Goal: Browse casually: Explore the website without a specific task or goal

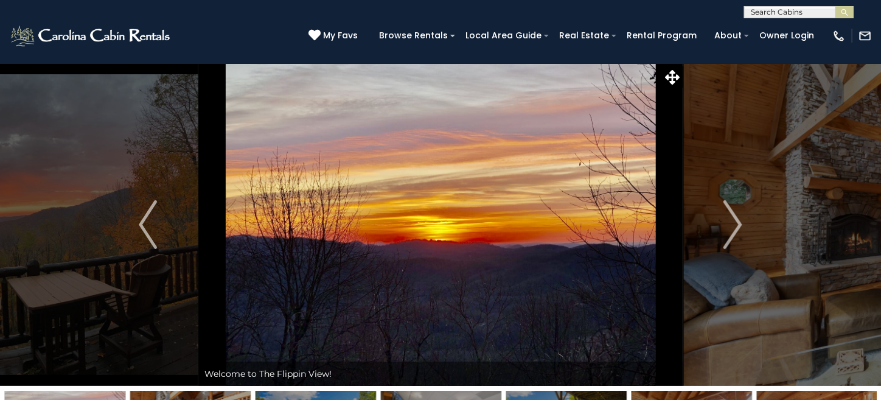
click at [606, 194] on img at bounding box center [440, 224] width 485 height 322
click at [562, 199] on img at bounding box center [440, 224] width 485 height 322
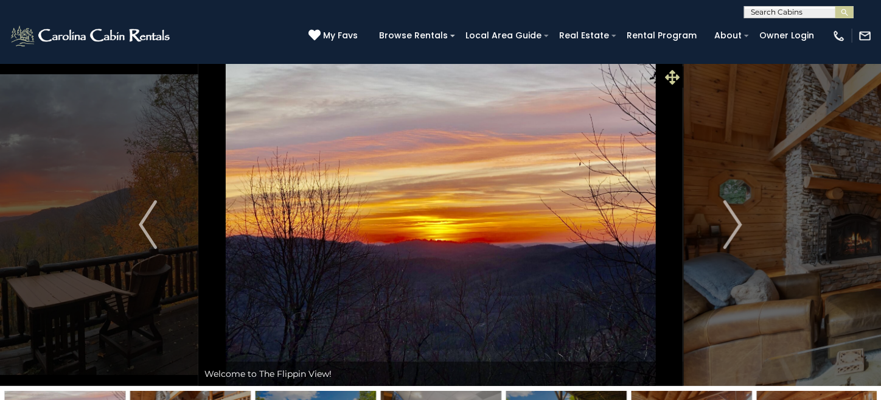
click at [672, 80] on icon at bounding box center [672, 77] width 15 height 15
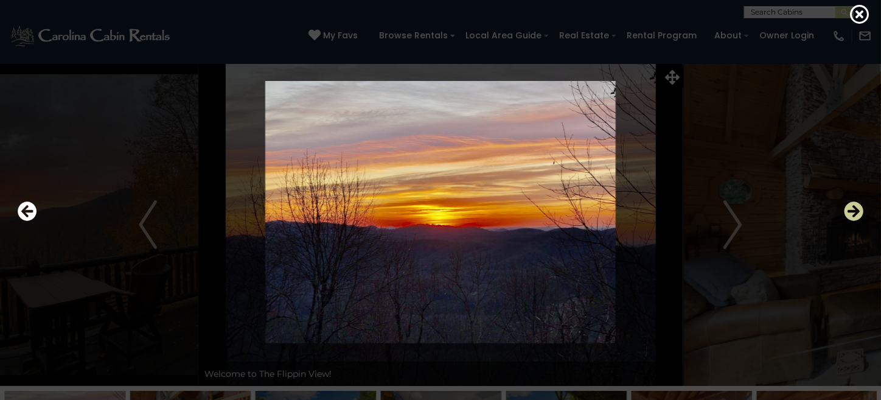
click at [858, 210] on icon "Next" at bounding box center [853, 210] width 19 height 19
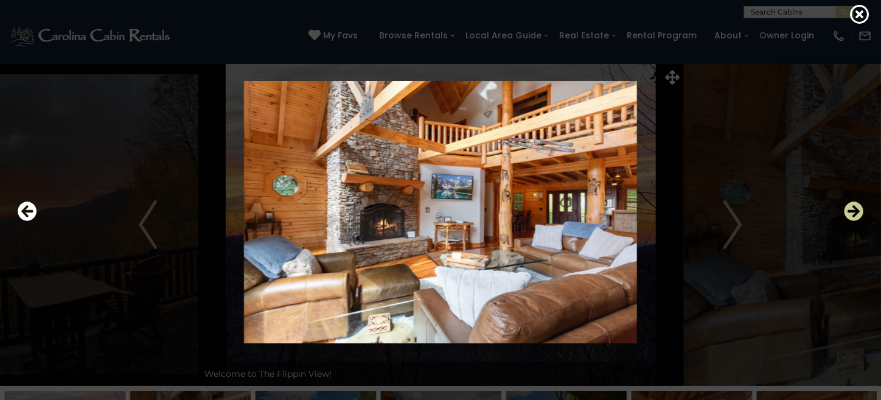
click at [858, 210] on icon "Next" at bounding box center [853, 210] width 19 height 19
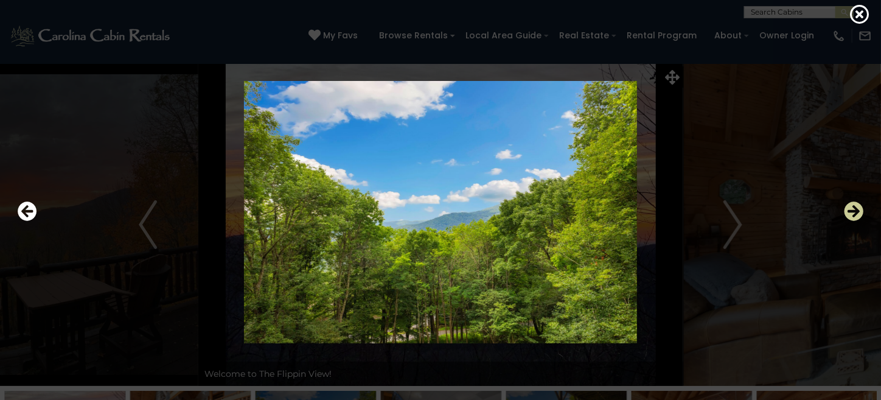
click at [858, 210] on icon "Next" at bounding box center [853, 210] width 19 height 19
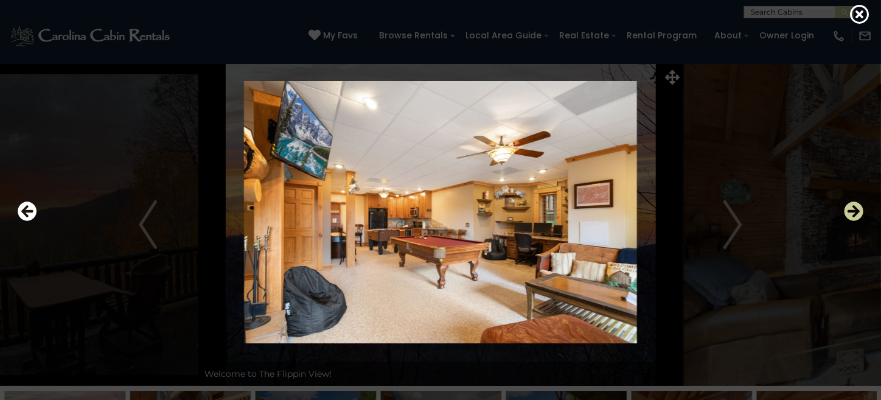
click at [858, 210] on icon "Next" at bounding box center [853, 210] width 19 height 19
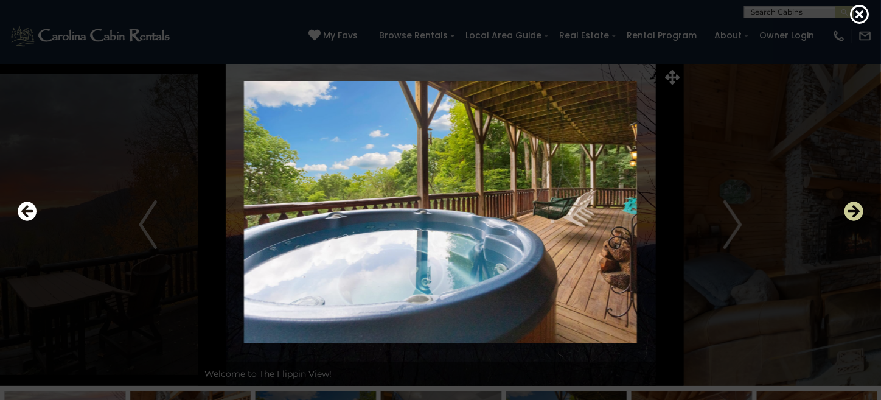
click at [858, 210] on icon "Next" at bounding box center [853, 210] width 19 height 19
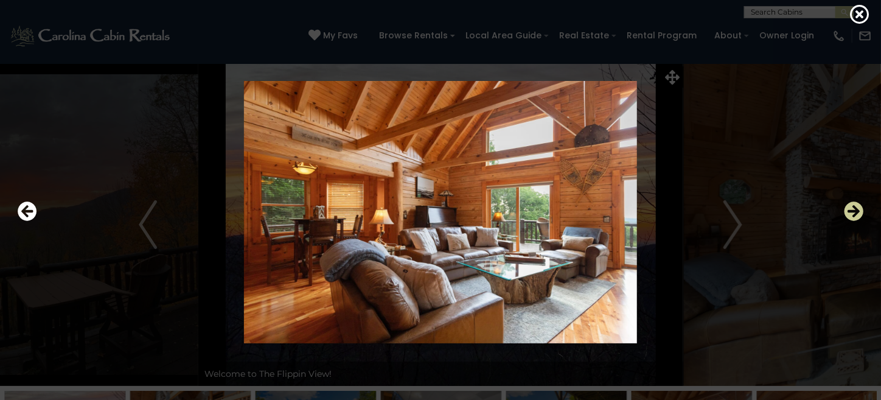
click at [858, 210] on icon "Next" at bounding box center [853, 210] width 19 height 19
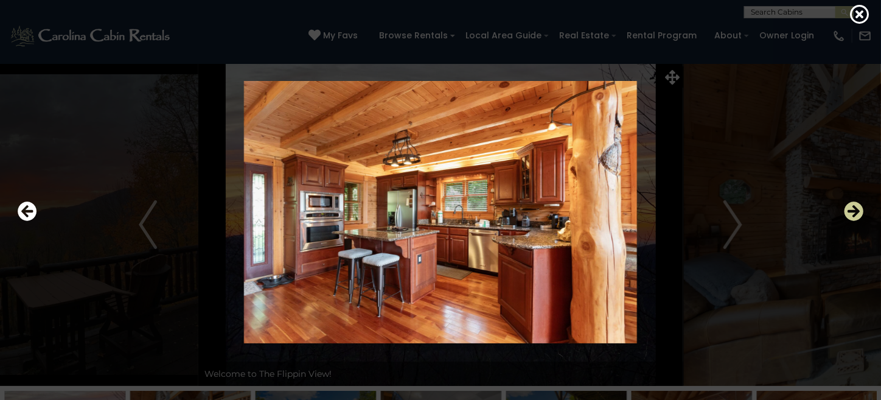
click at [858, 210] on icon "Next" at bounding box center [853, 210] width 19 height 19
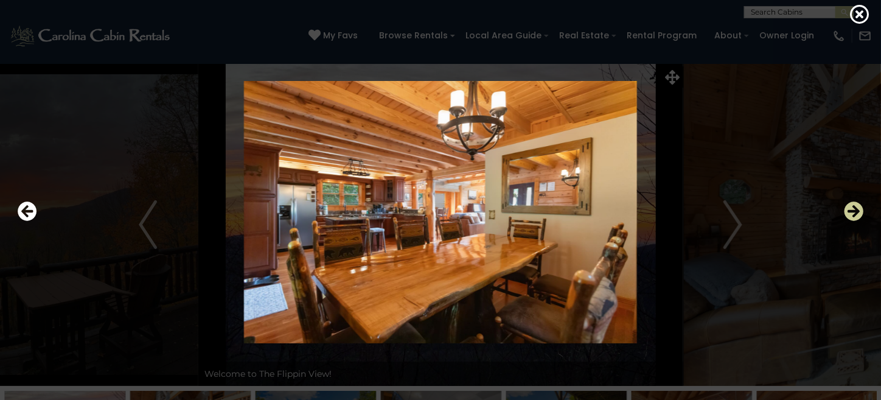
click at [858, 210] on icon "Next" at bounding box center [853, 210] width 19 height 19
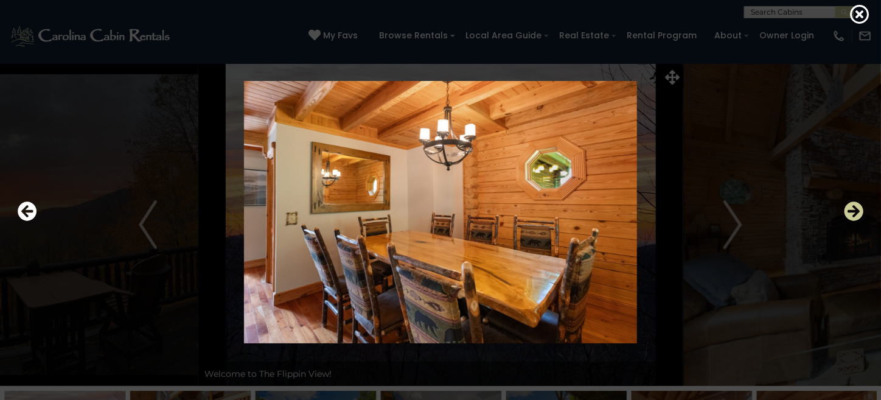
click at [858, 210] on icon "Next" at bounding box center [853, 210] width 19 height 19
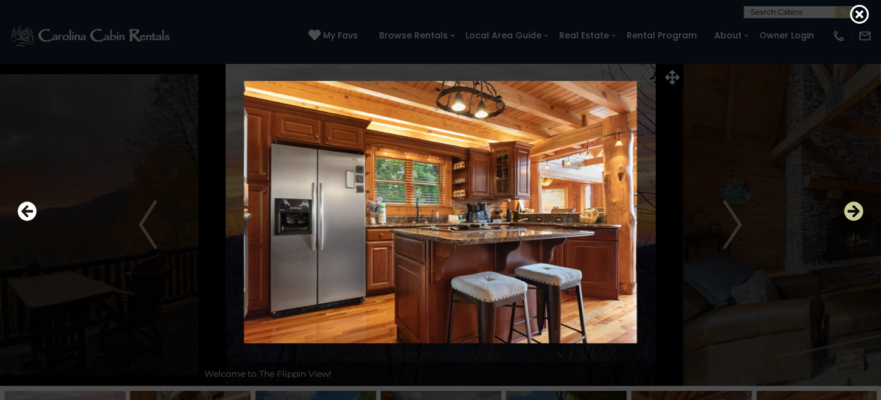
click at [858, 210] on icon "Next" at bounding box center [853, 210] width 19 height 19
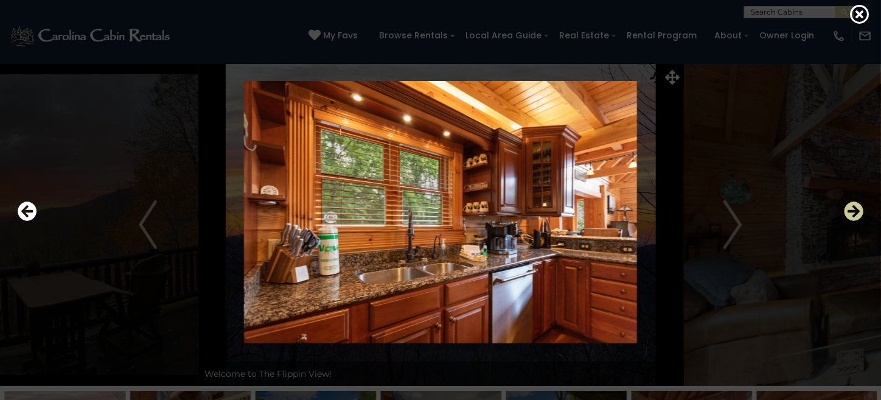
click at [858, 210] on icon "Next" at bounding box center [853, 210] width 19 height 19
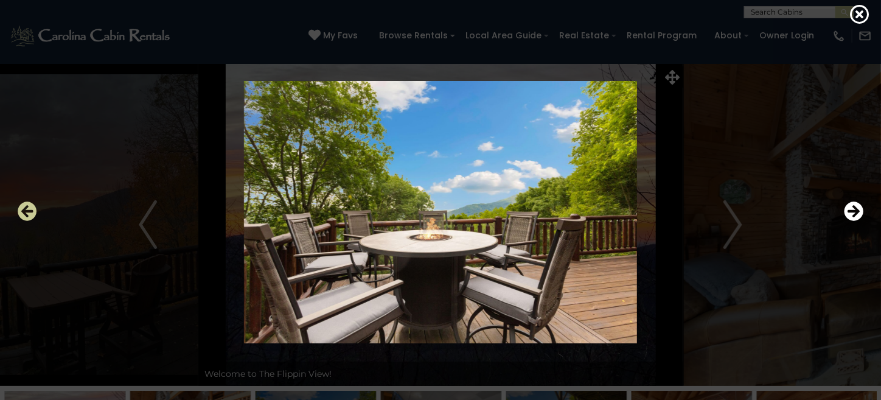
click at [25, 209] on icon "Previous" at bounding box center [27, 210] width 19 height 19
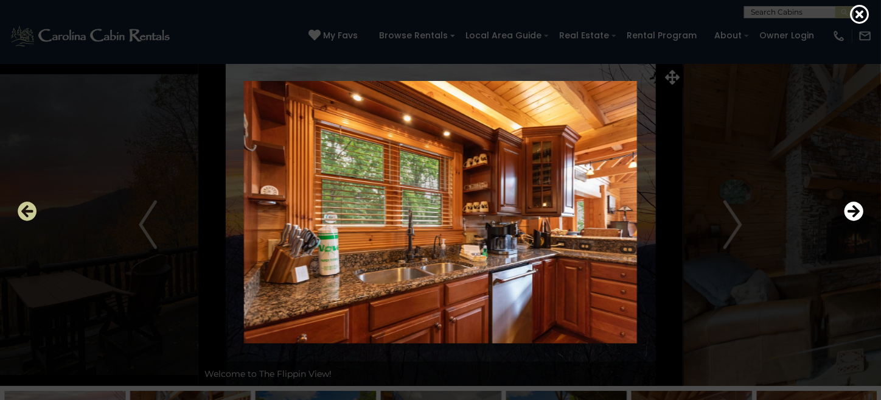
click at [25, 209] on icon "Previous" at bounding box center [27, 210] width 19 height 19
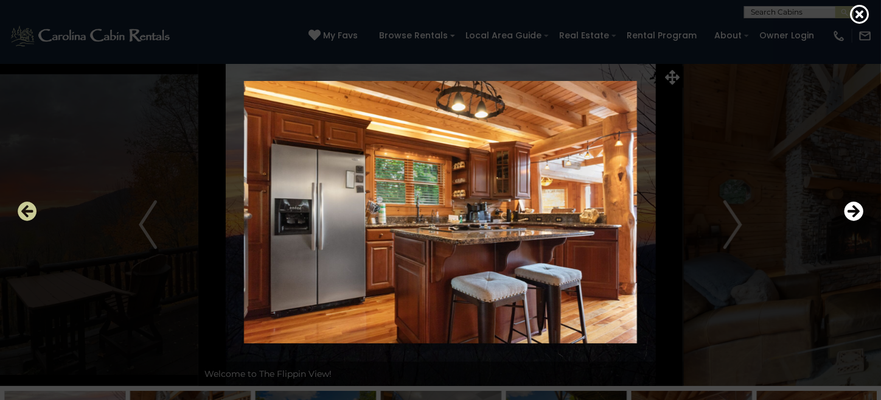
click at [25, 209] on icon "Previous" at bounding box center [27, 210] width 19 height 19
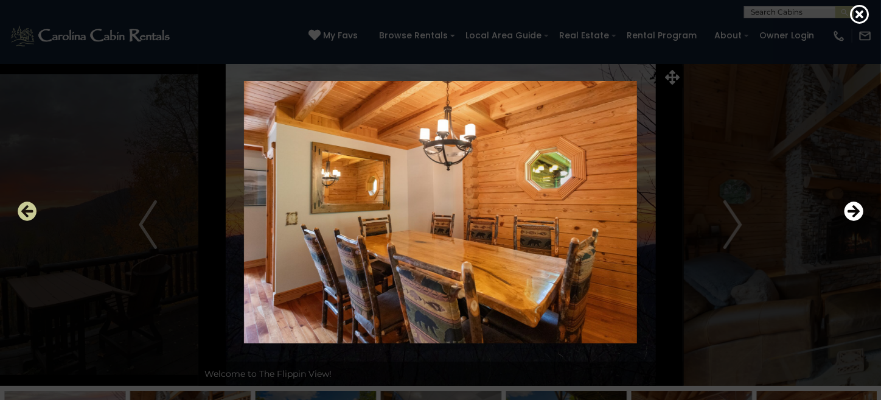
click at [25, 209] on icon "Previous" at bounding box center [27, 210] width 19 height 19
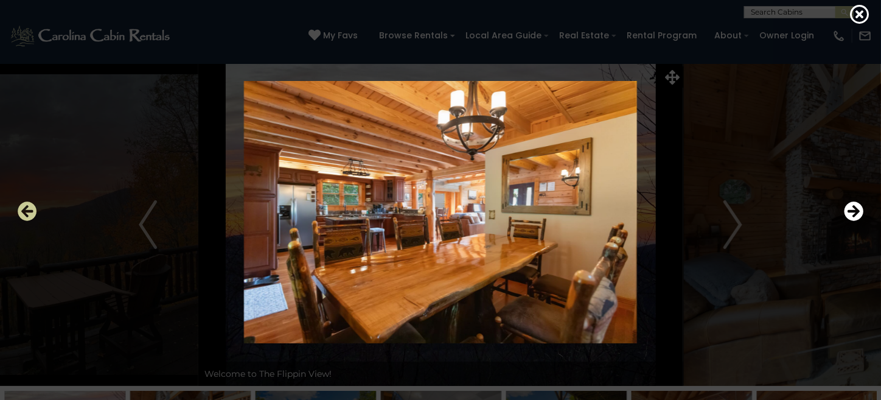
click at [25, 209] on icon "Previous" at bounding box center [27, 210] width 19 height 19
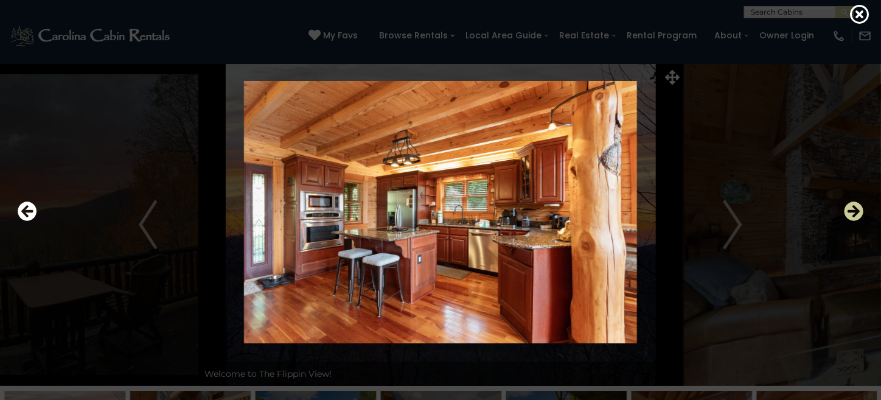
click at [858, 213] on icon "Next" at bounding box center [853, 210] width 19 height 19
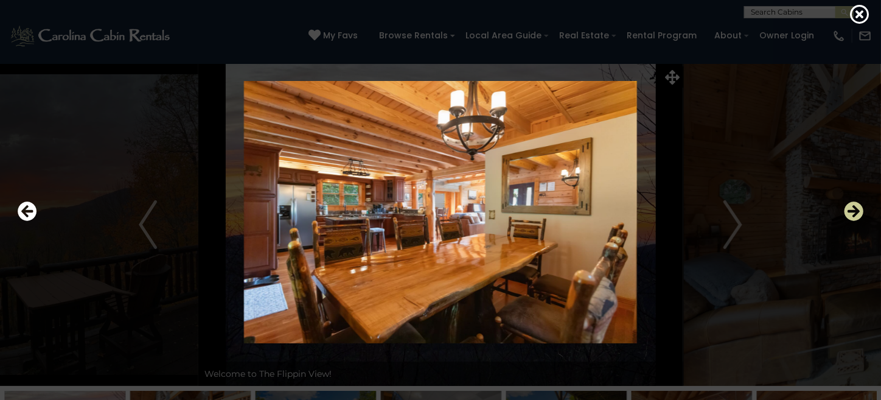
click at [858, 213] on icon "Next" at bounding box center [853, 210] width 19 height 19
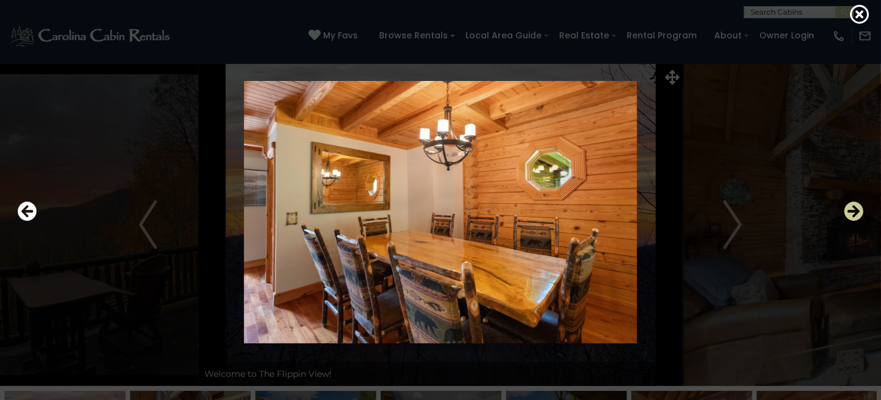
click at [858, 213] on icon "Next" at bounding box center [853, 210] width 19 height 19
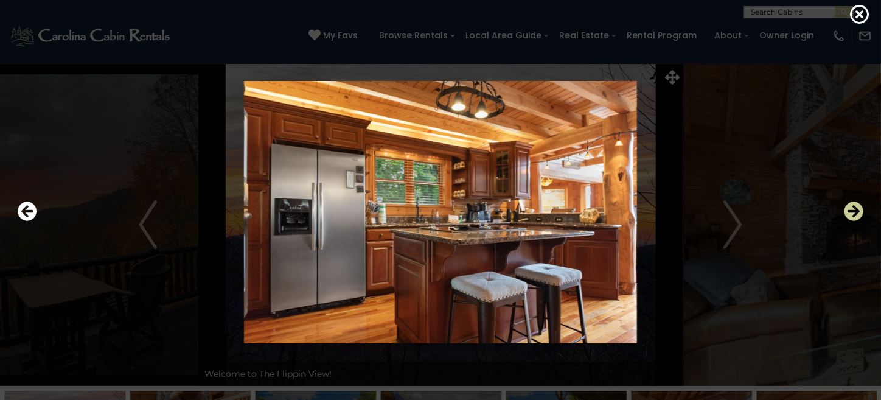
click at [858, 213] on icon "Next" at bounding box center [853, 210] width 19 height 19
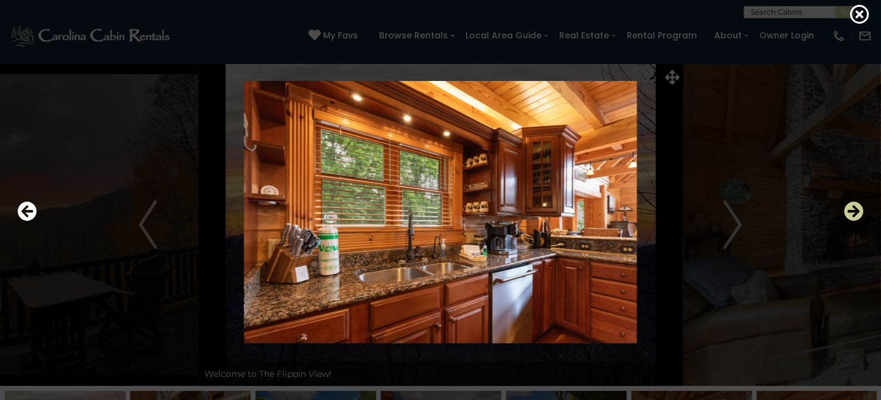
click at [858, 213] on icon "Next" at bounding box center [853, 210] width 19 height 19
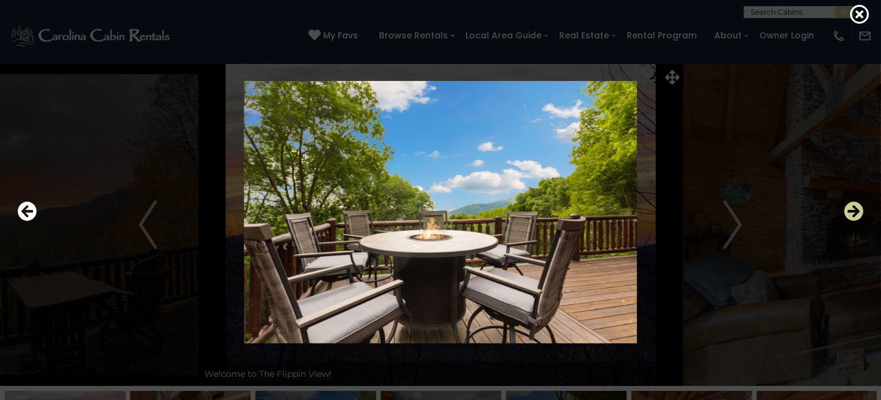
click at [858, 213] on icon "Next" at bounding box center [853, 210] width 19 height 19
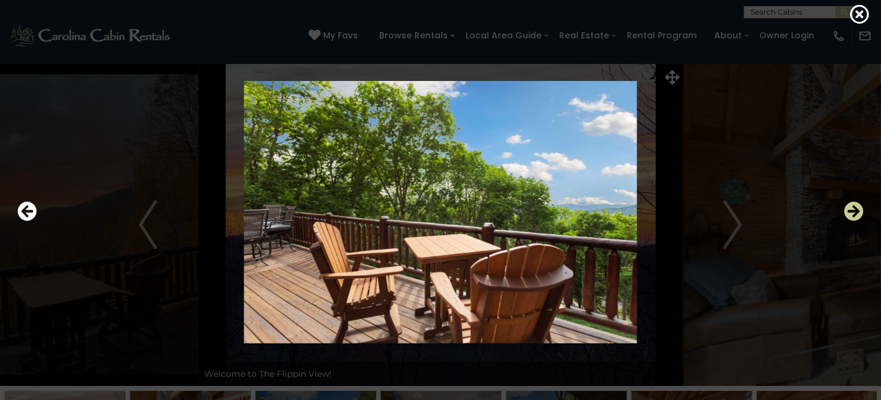
click at [858, 213] on icon "Next" at bounding box center [853, 210] width 19 height 19
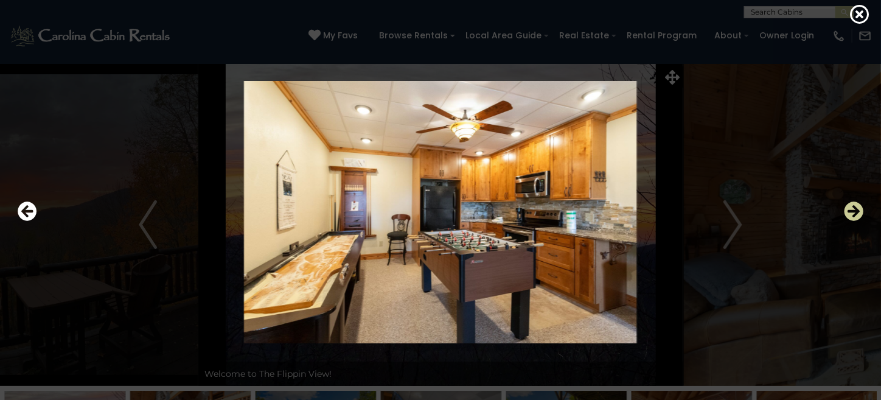
click at [858, 213] on icon "Next" at bounding box center [853, 210] width 19 height 19
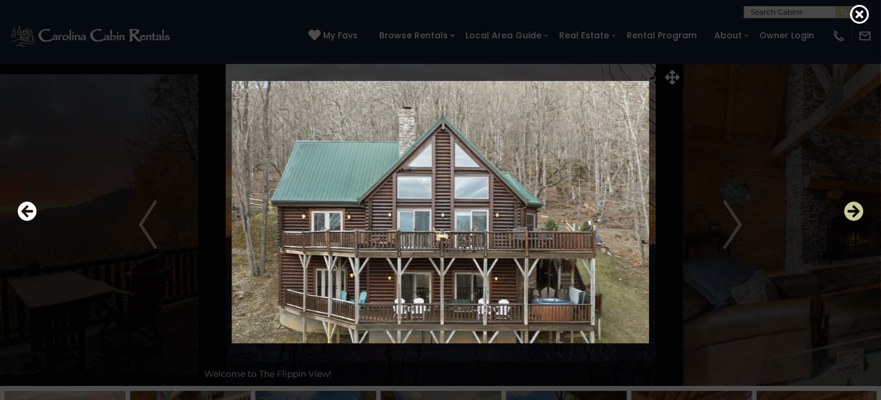
click at [858, 213] on icon "Next" at bounding box center [853, 210] width 19 height 19
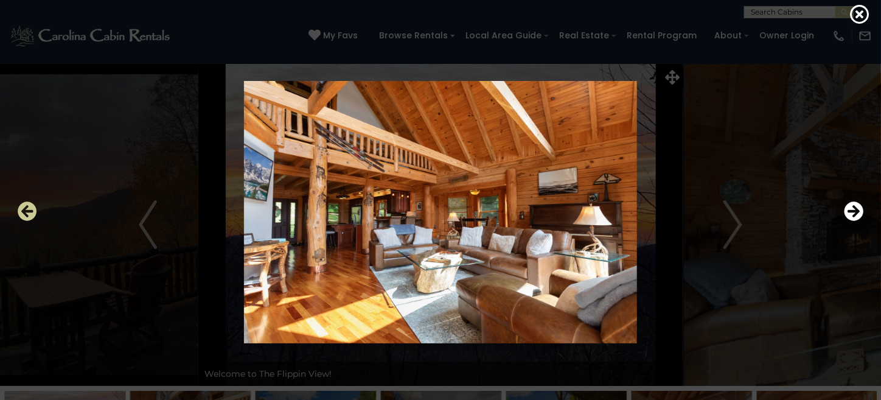
click at [28, 209] on icon "Previous" at bounding box center [27, 210] width 19 height 19
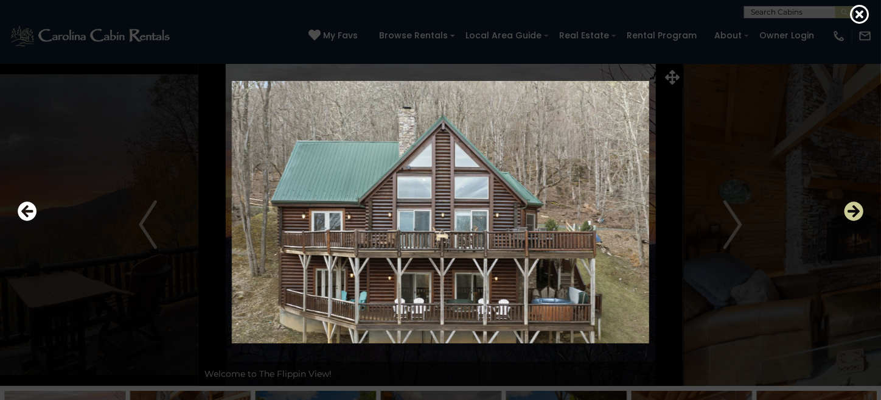
click at [856, 207] on icon "Next" at bounding box center [853, 210] width 19 height 19
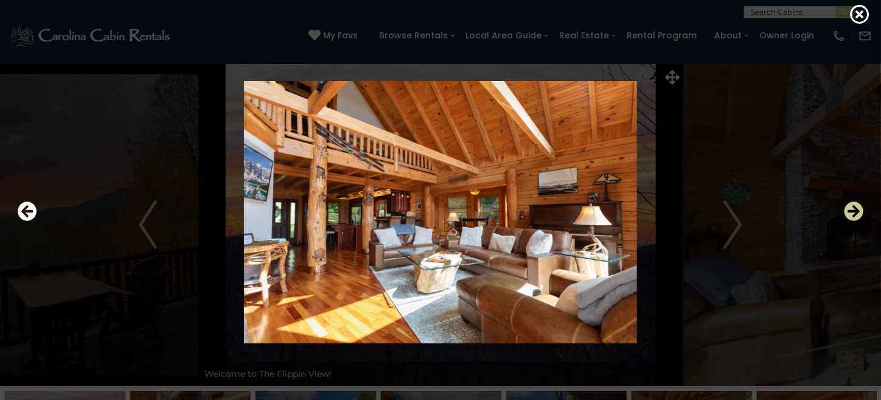
click at [856, 207] on icon "Next" at bounding box center [853, 210] width 19 height 19
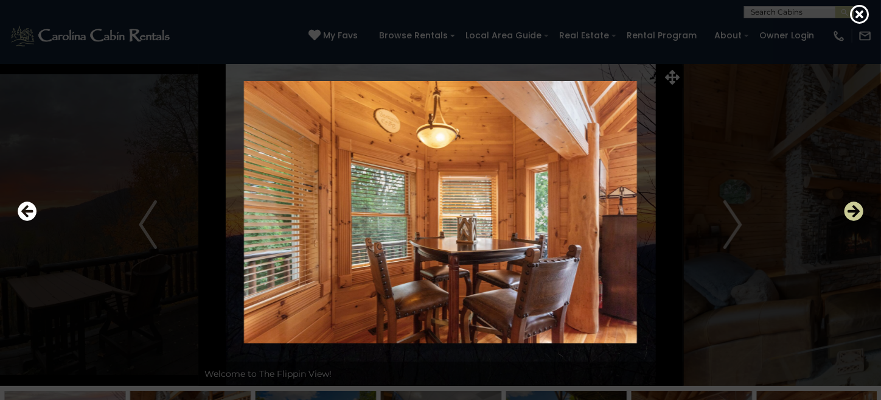
click at [856, 207] on icon "Next" at bounding box center [853, 210] width 19 height 19
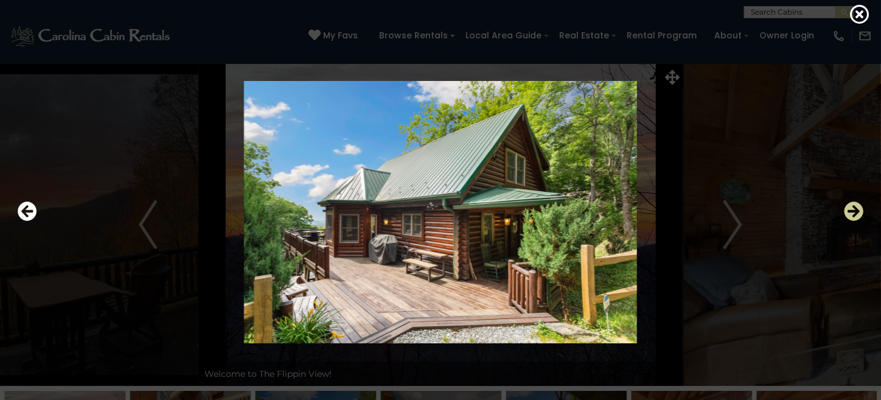
click at [856, 207] on icon "Next" at bounding box center [853, 210] width 19 height 19
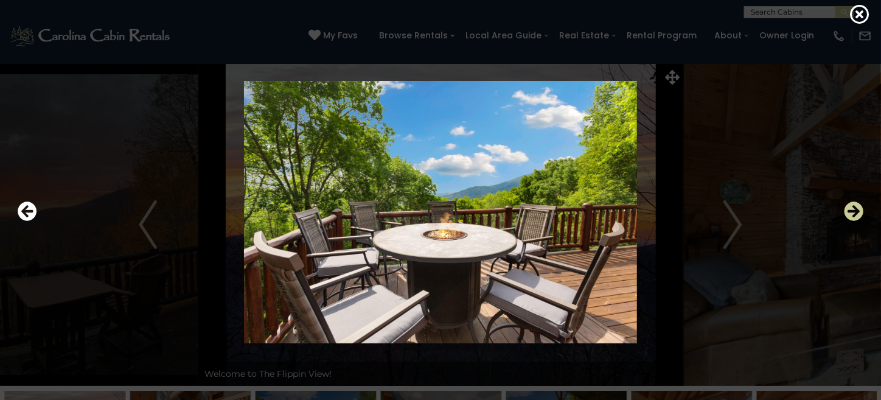
click at [856, 207] on icon "Next" at bounding box center [853, 210] width 19 height 19
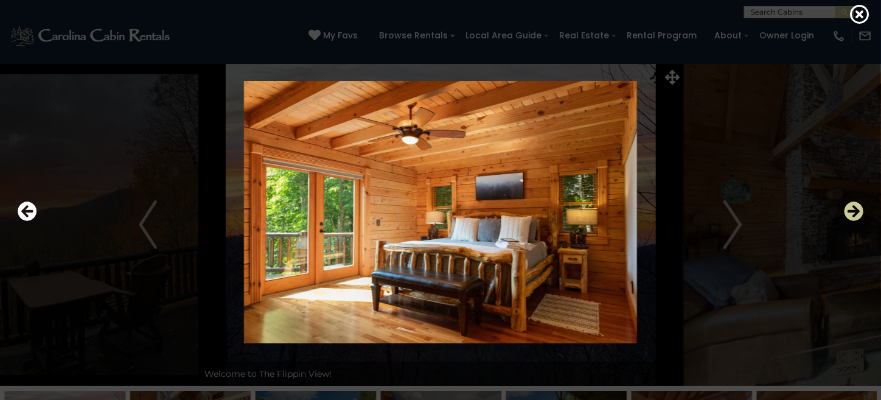
click at [856, 207] on icon "Next" at bounding box center [853, 210] width 19 height 19
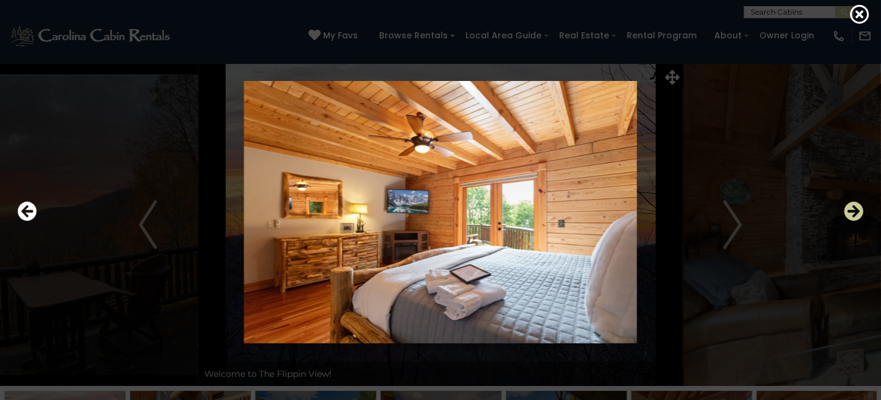
click at [856, 207] on icon "Next" at bounding box center [853, 210] width 19 height 19
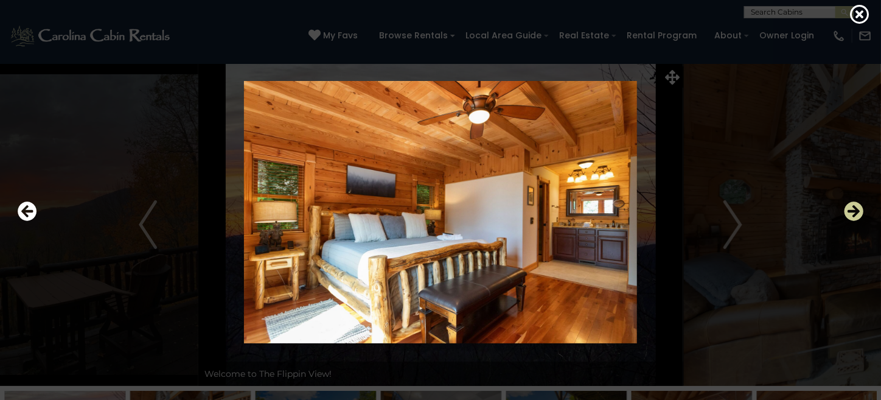
click at [856, 207] on icon "Next" at bounding box center [853, 210] width 19 height 19
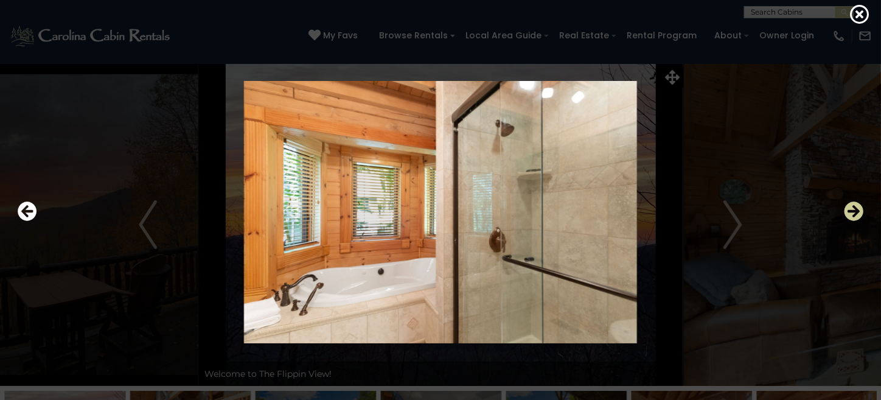
click at [856, 207] on icon "Next" at bounding box center [853, 210] width 19 height 19
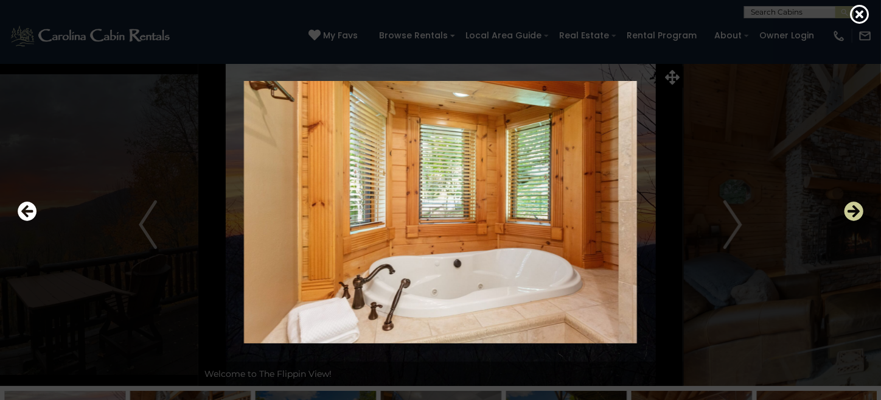
click at [856, 207] on icon "Next" at bounding box center [853, 210] width 19 height 19
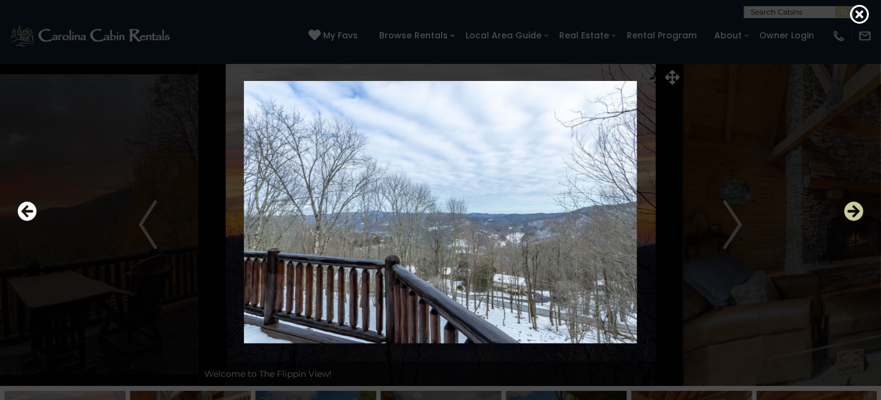
click at [856, 207] on icon "Next" at bounding box center [853, 210] width 19 height 19
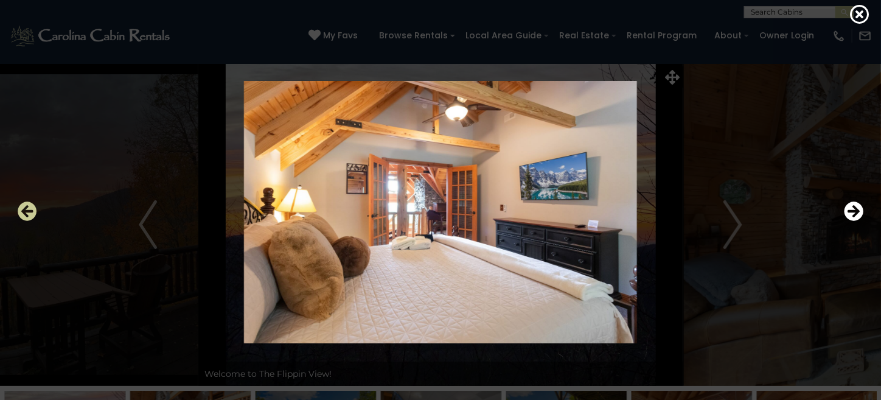
click at [33, 212] on icon "Previous" at bounding box center [27, 210] width 19 height 19
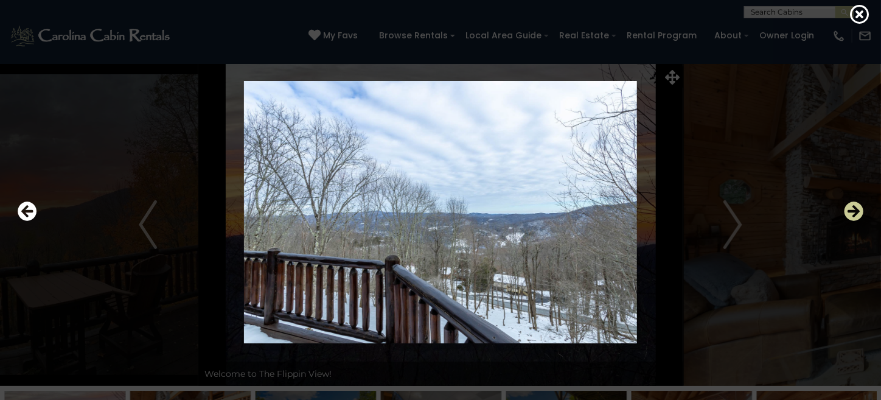
click at [847, 206] on icon "Next" at bounding box center [853, 210] width 19 height 19
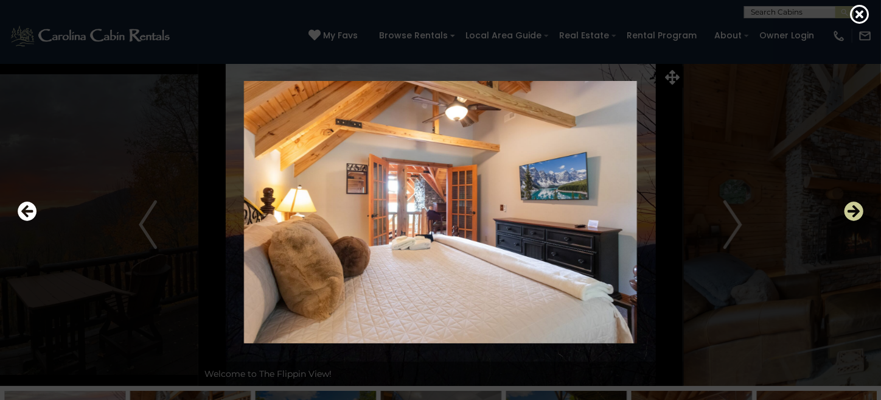
click at [847, 206] on icon "Next" at bounding box center [853, 210] width 19 height 19
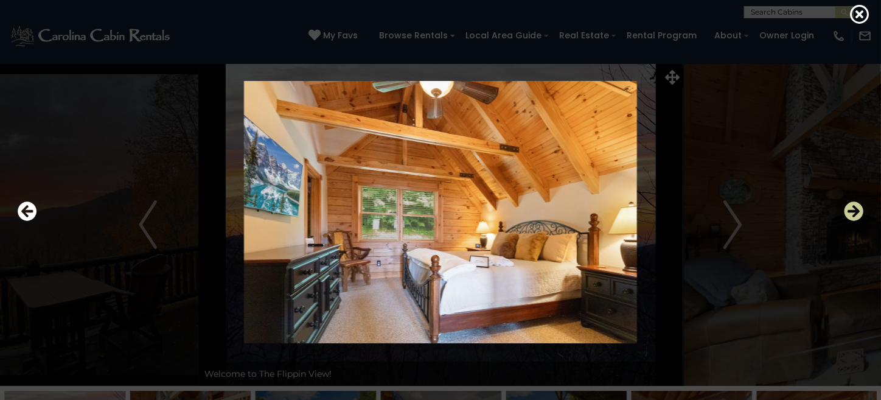
click at [847, 206] on icon "Next" at bounding box center [853, 210] width 19 height 19
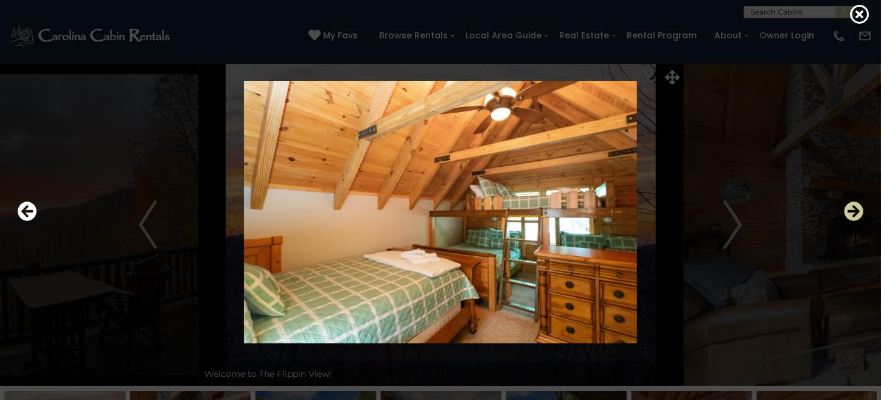
click at [847, 206] on icon "Next" at bounding box center [853, 210] width 19 height 19
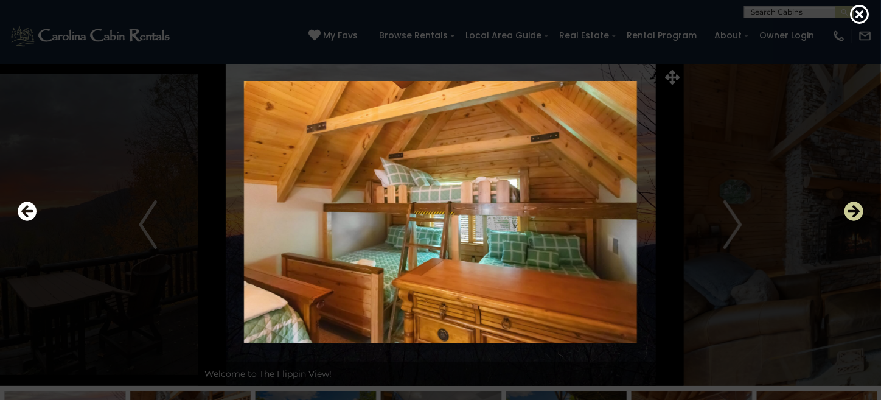
click at [847, 206] on icon "Next" at bounding box center [853, 210] width 19 height 19
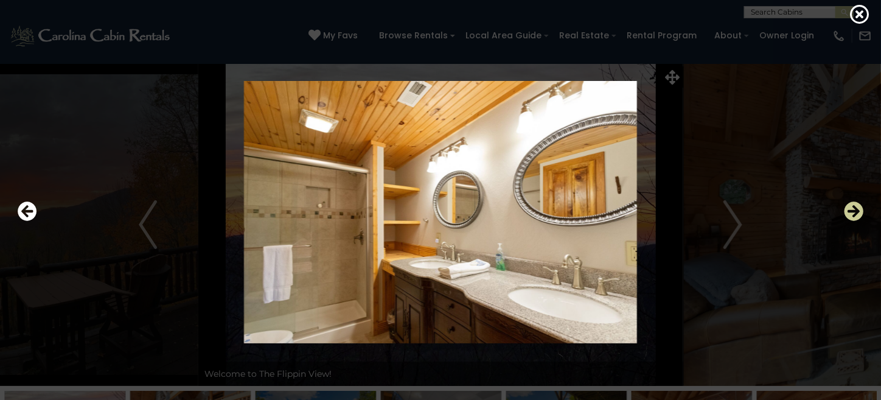
click at [847, 206] on icon "Next" at bounding box center [853, 210] width 19 height 19
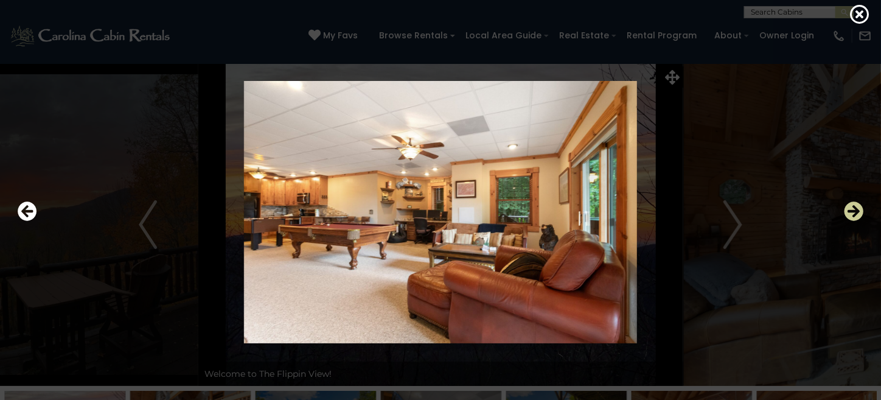
click at [847, 206] on icon "Next" at bounding box center [853, 210] width 19 height 19
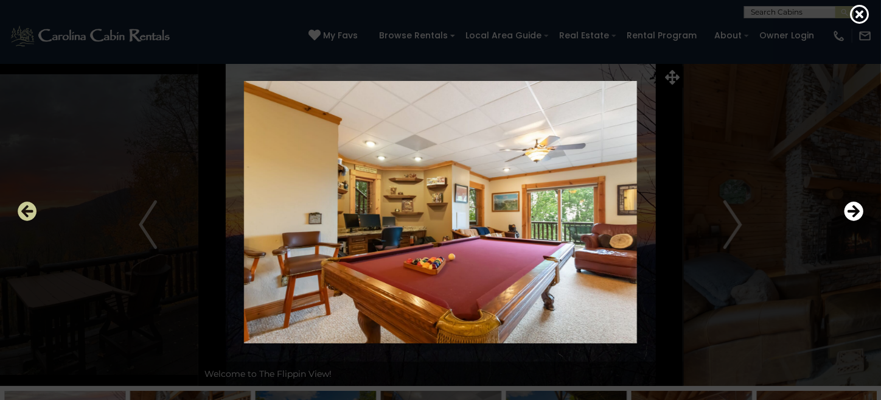
click at [32, 210] on icon "Previous" at bounding box center [27, 210] width 19 height 19
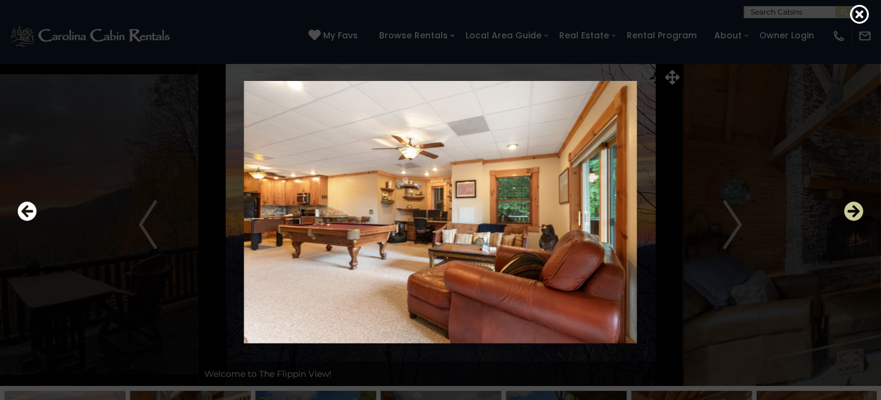
click at [858, 212] on icon "Next" at bounding box center [853, 210] width 19 height 19
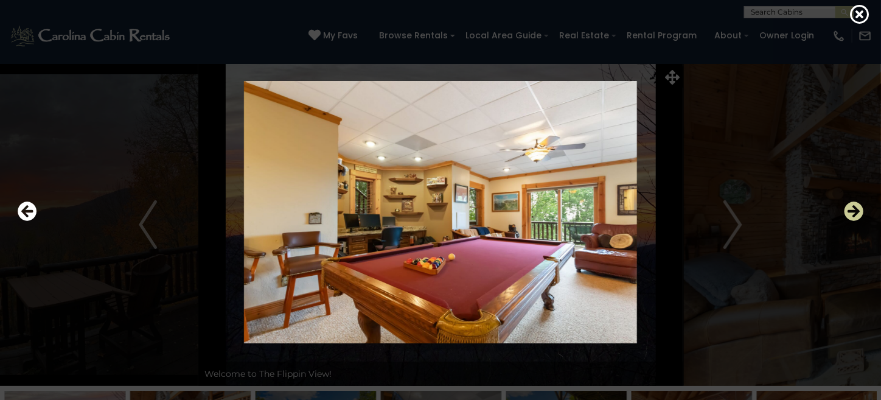
click at [858, 212] on icon "Next" at bounding box center [853, 210] width 19 height 19
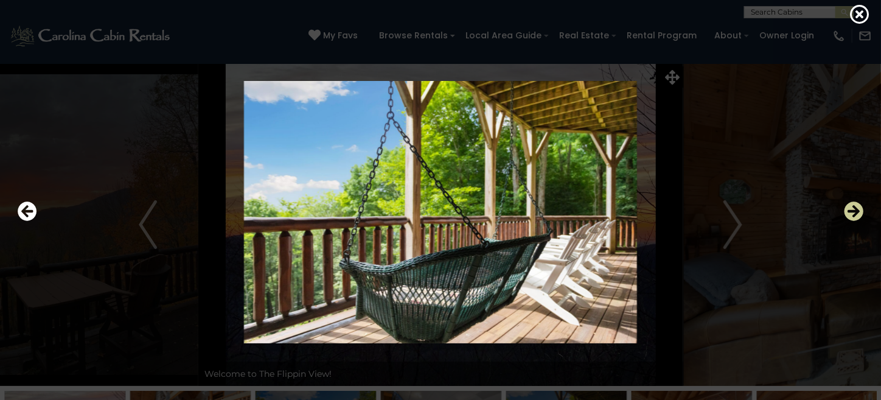
click at [858, 212] on icon "Next" at bounding box center [853, 210] width 19 height 19
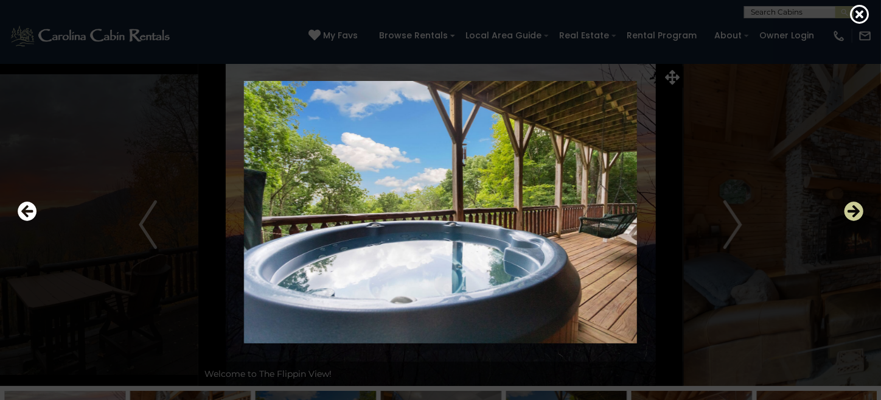
click at [858, 212] on icon "Next" at bounding box center [853, 210] width 19 height 19
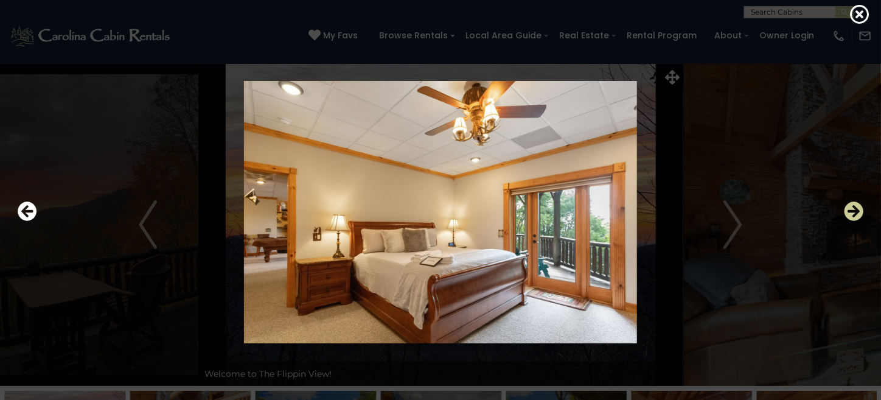
click at [856, 212] on icon "Next" at bounding box center [853, 210] width 19 height 19
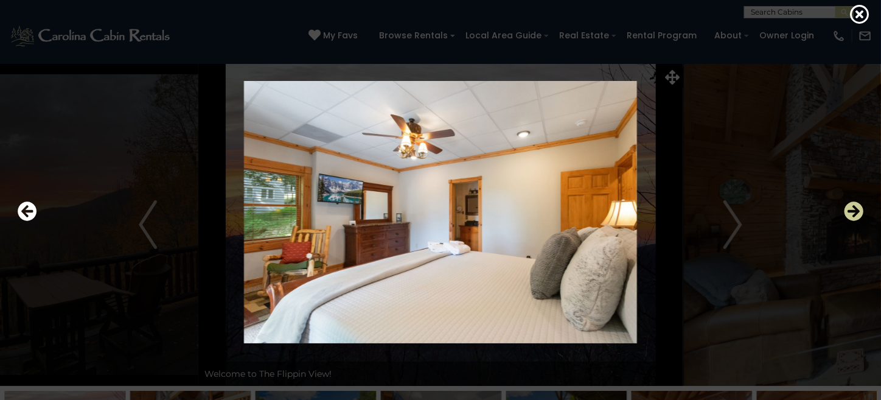
click at [856, 212] on icon "Next" at bounding box center [853, 210] width 19 height 19
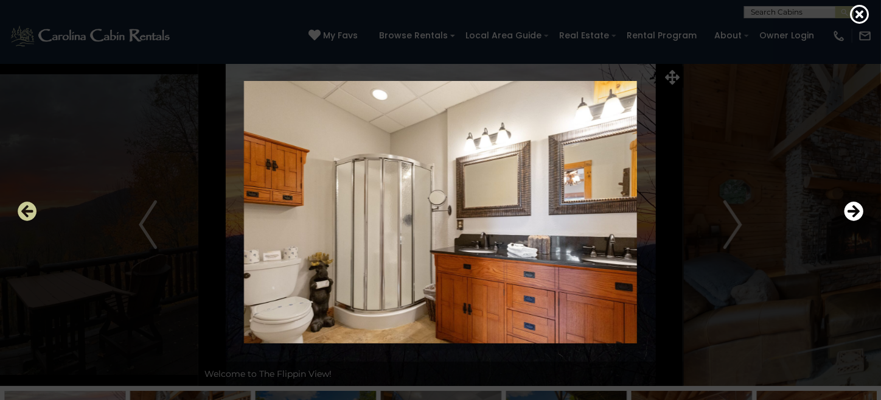
click at [30, 216] on icon "Previous" at bounding box center [27, 210] width 19 height 19
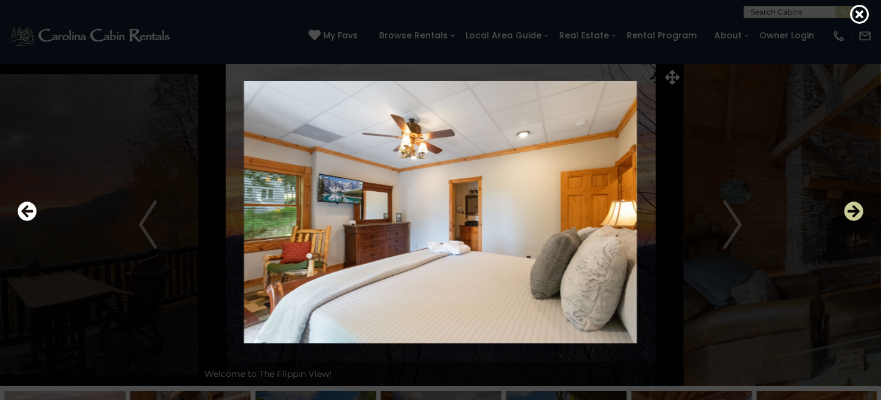
click at [849, 207] on icon "Next" at bounding box center [853, 210] width 19 height 19
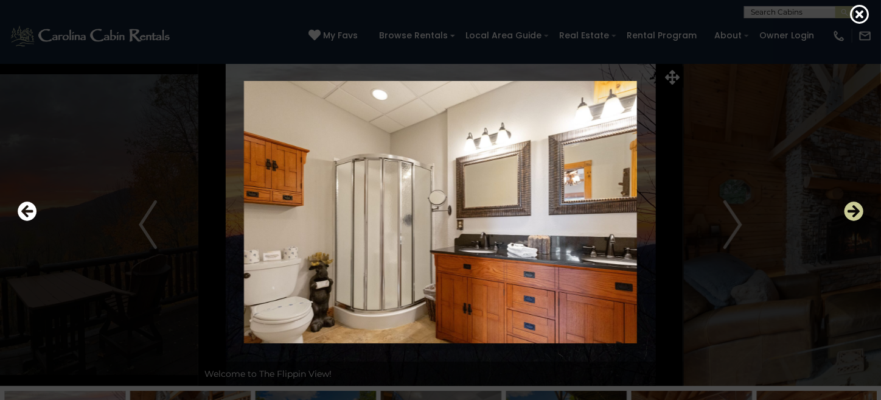
click at [850, 209] on icon "Next" at bounding box center [853, 210] width 19 height 19
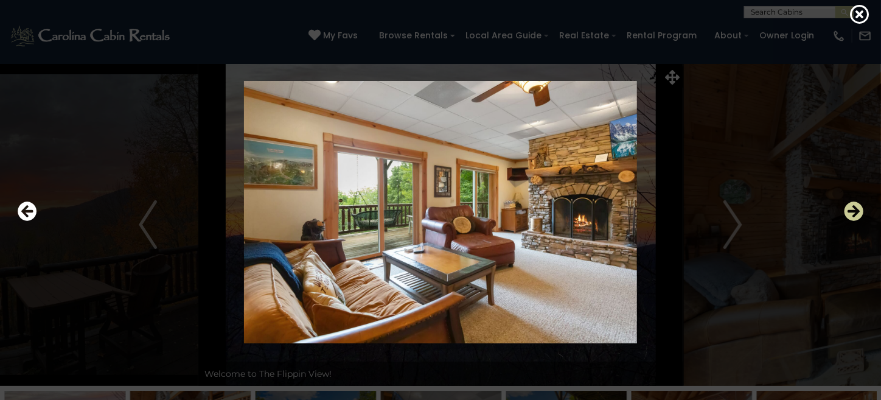
click at [850, 209] on icon "Next" at bounding box center [853, 210] width 19 height 19
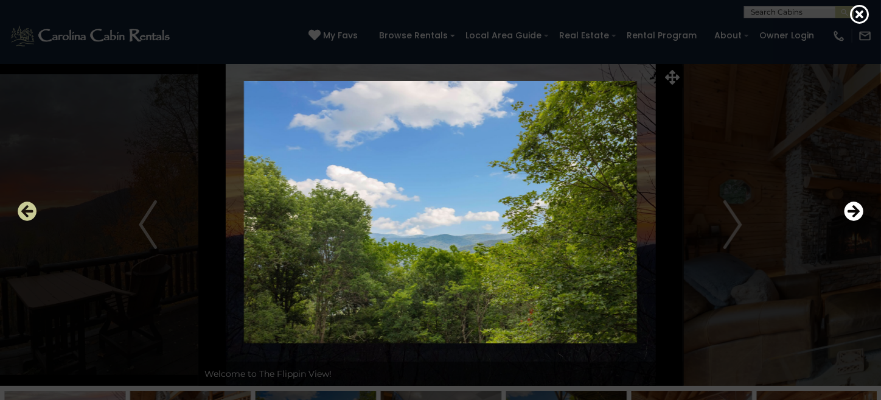
click at [19, 212] on icon "Previous" at bounding box center [27, 210] width 19 height 19
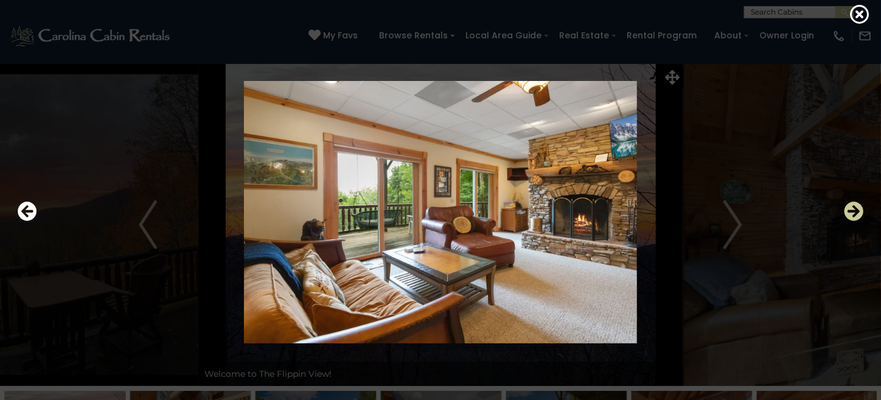
click at [855, 218] on icon "Next" at bounding box center [853, 210] width 19 height 19
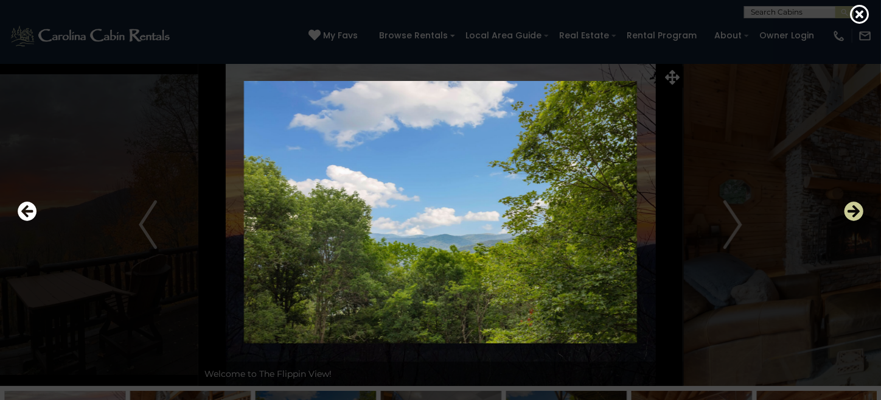
click at [856, 218] on icon "Next" at bounding box center [853, 210] width 19 height 19
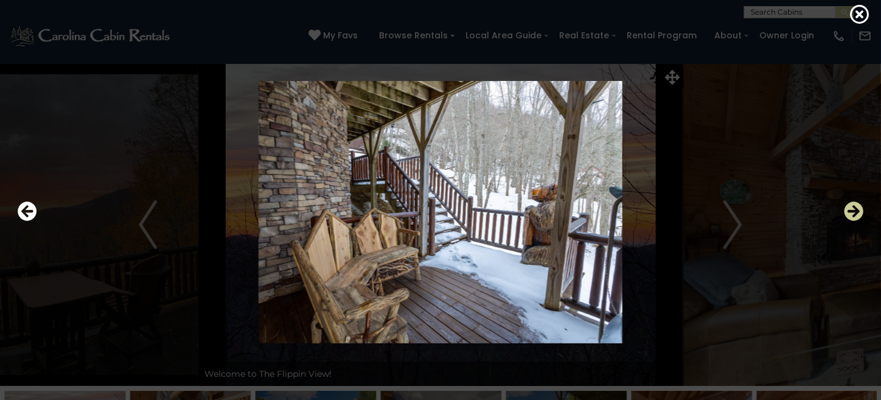
click at [856, 218] on icon "Next" at bounding box center [853, 210] width 19 height 19
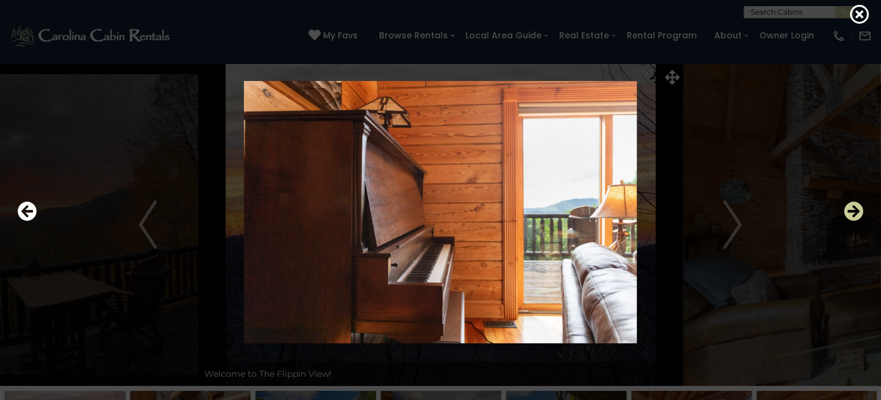
click at [856, 218] on icon "Next" at bounding box center [853, 210] width 19 height 19
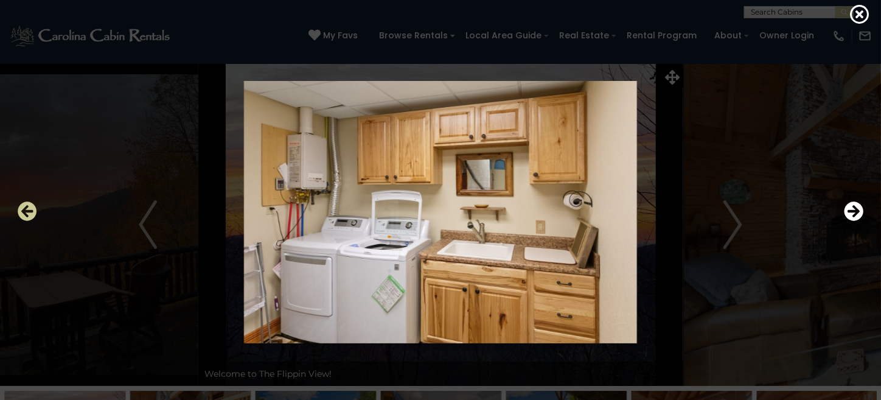
click at [30, 212] on icon "Previous" at bounding box center [27, 210] width 19 height 19
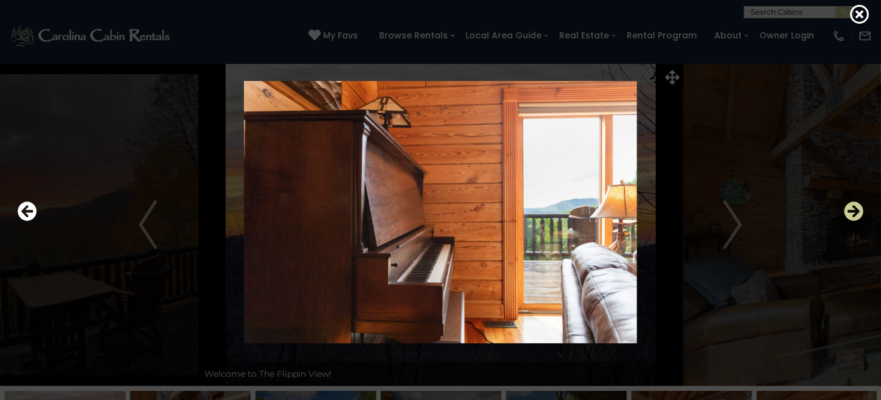
click at [848, 206] on icon "Next" at bounding box center [853, 210] width 19 height 19
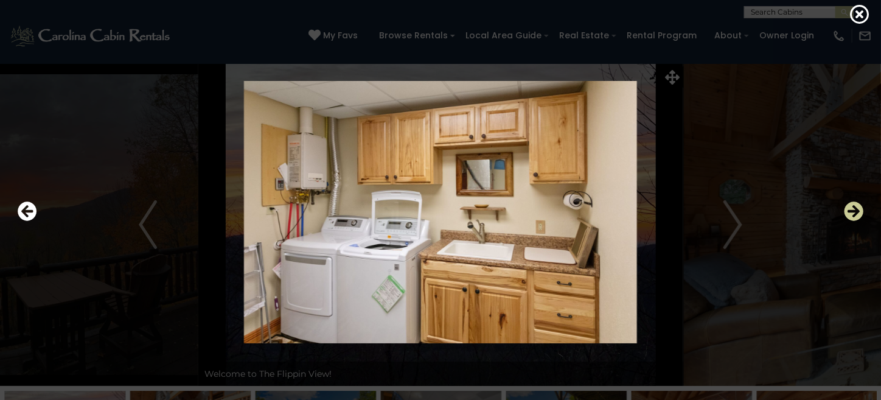
click at [848, 206] on icon "Next" at bounding box center [853, 210] width 19 height 19
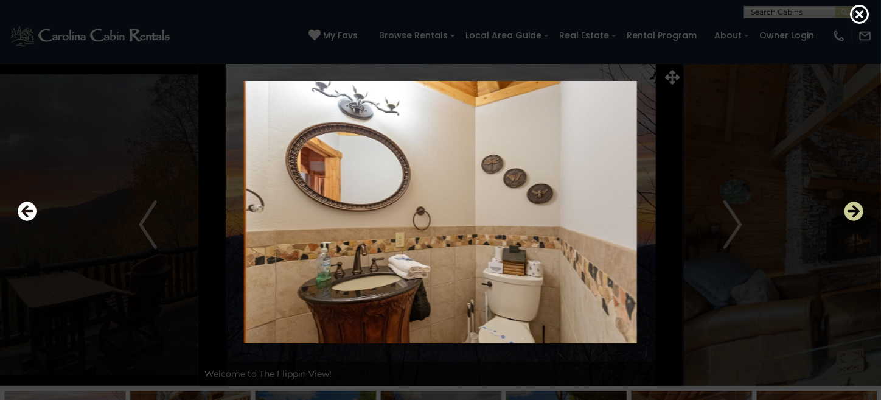
click at [848, 206] on icon "Next" at bounding box center [853, 210] width 19 height 19
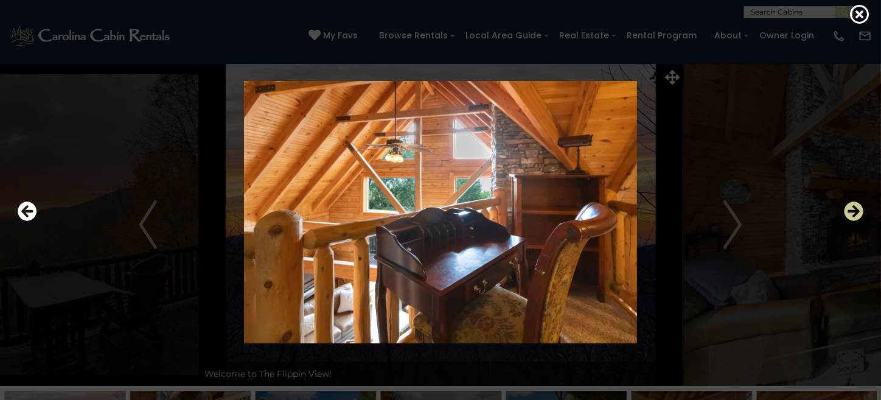
click at [848, 206] on icon "Next" at bounding box center [853, 210] width 19 height 19
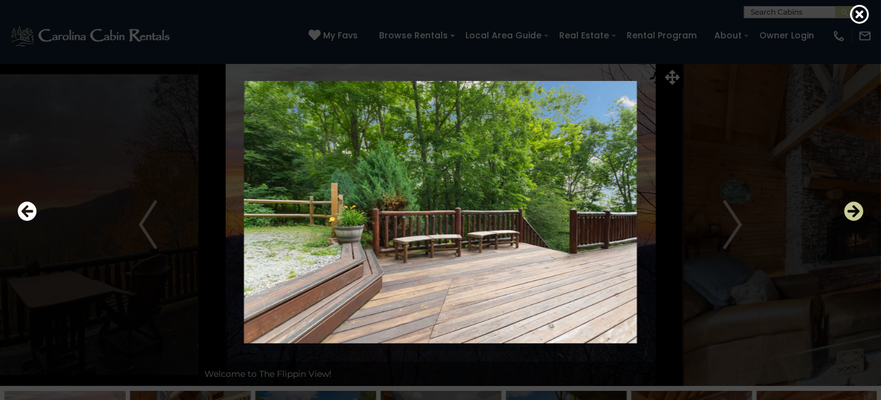
click at [848, 206] on icon "Next" at bounding box center [853, 210] width 19 height 19
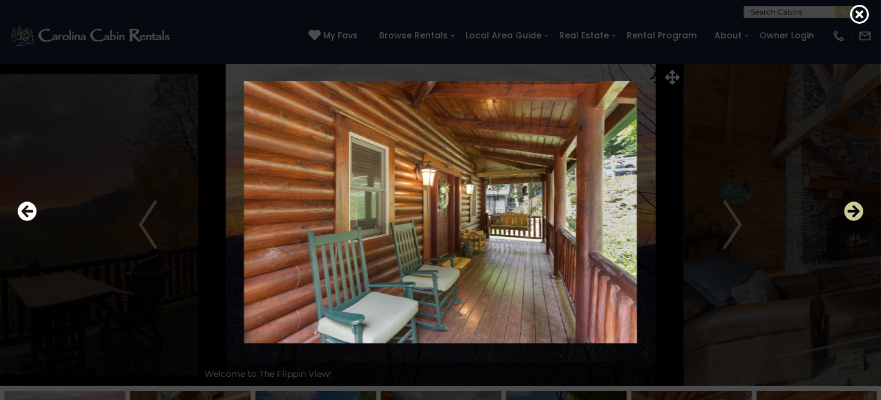
click at [848, 206] on icon "Next" at bounding box center [853, 210] width 19 height 19
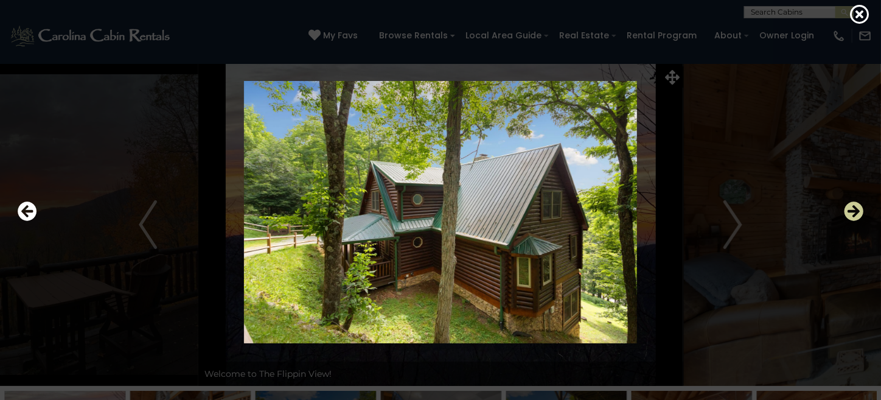
click at [848, 206] on icon "Next" at bounding box center [853, 210] width 19 height 19
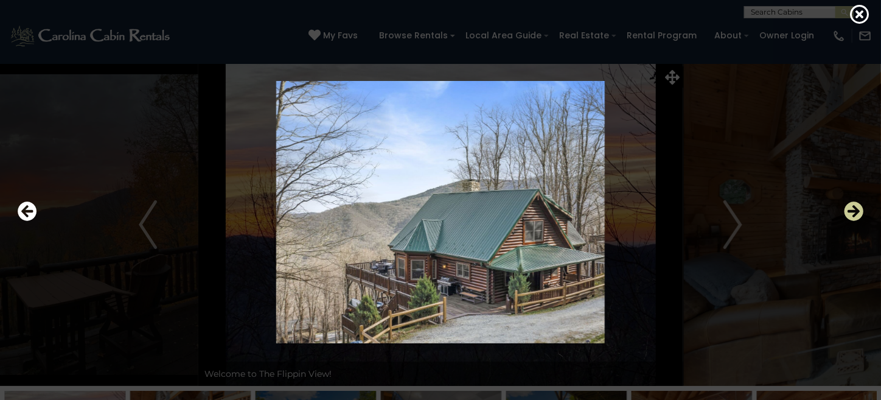
click at [848, 206] on icon "Next" at bounding box center [853, 210] width 19 height 19
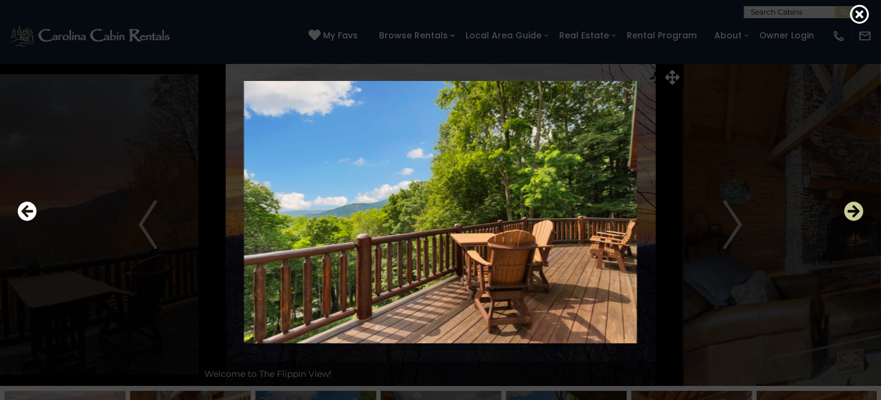
click at [848, 206] on icon "Next" at bounding box center [853, 210] width 19 height 19
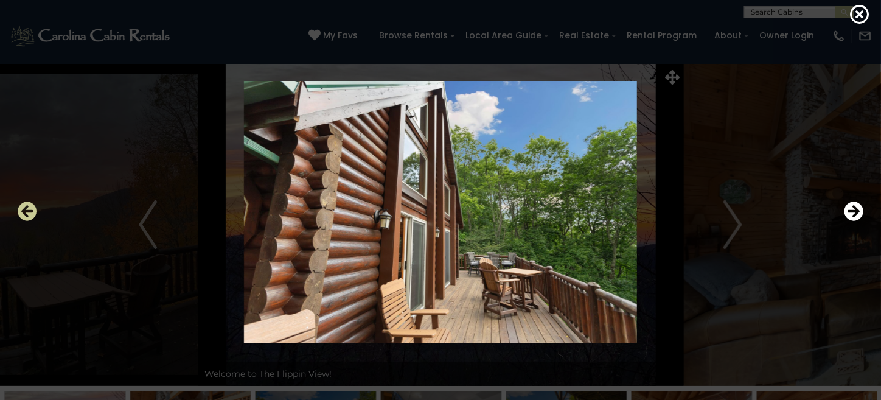
click at [18, 210] on icon "Previous" at bounding box center [27, 210] width 19 height 19
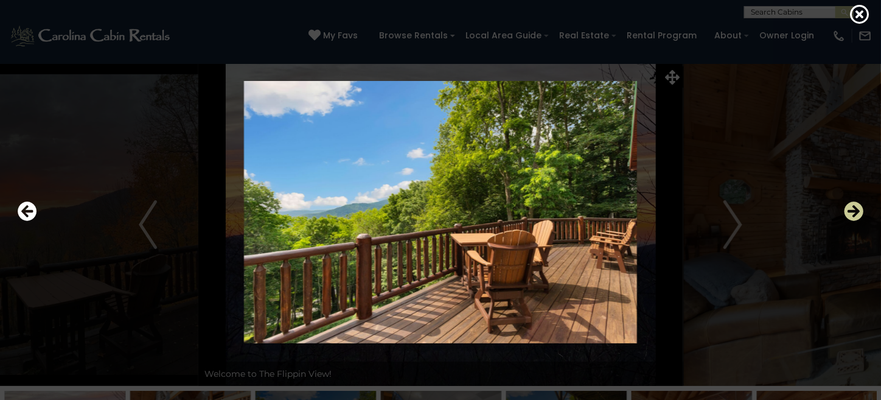
click at [850, 207] on icon "Next" at bounding box center [853, 210] width 19 height 19
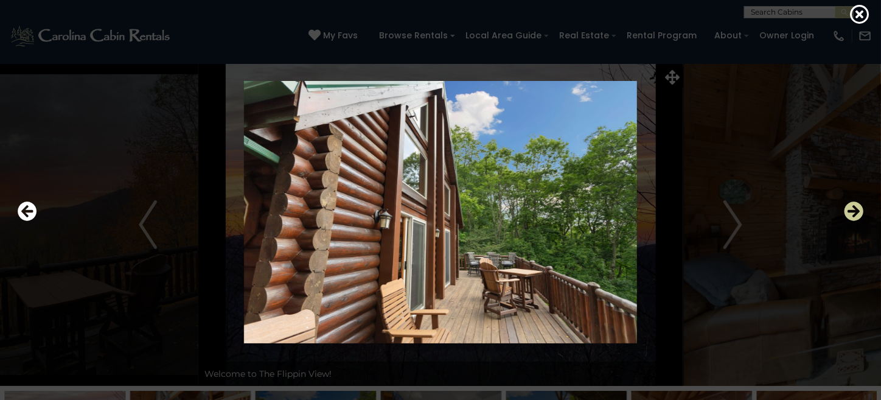
click at [850, 207] on icon "Next" at bounding box center [853, 210] width 19 height 19
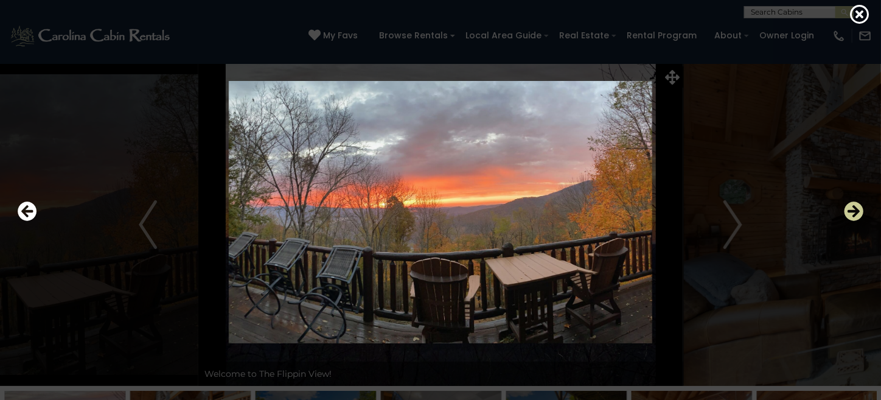
click at [850, 208] on icon "Next" at bounding box center [853, 210] width 19 height 19
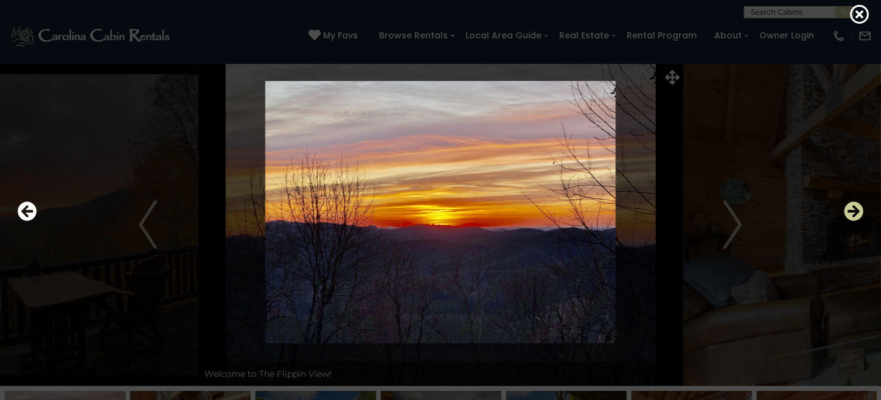
click at [850, 208] on icon "Next" at bounding box center [853, 210] width 19 height 19
